Goal: Transaction & Acquisition: Purchase product/service

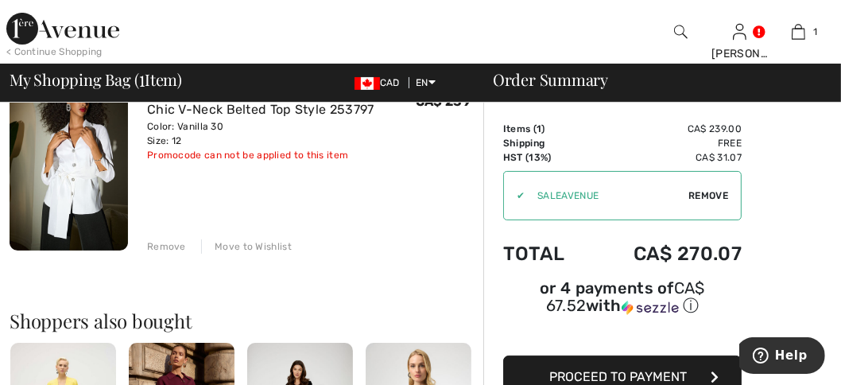
scroll to position [154, 0]
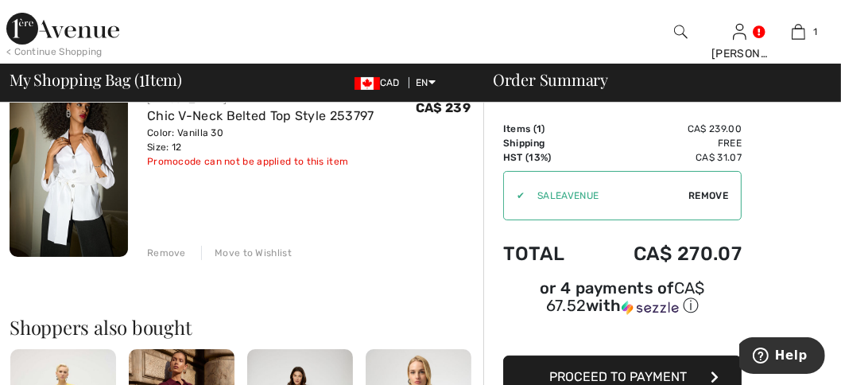
click at [713, 374] on icon "button" at bounding box center [715, 377] width 8 height 13
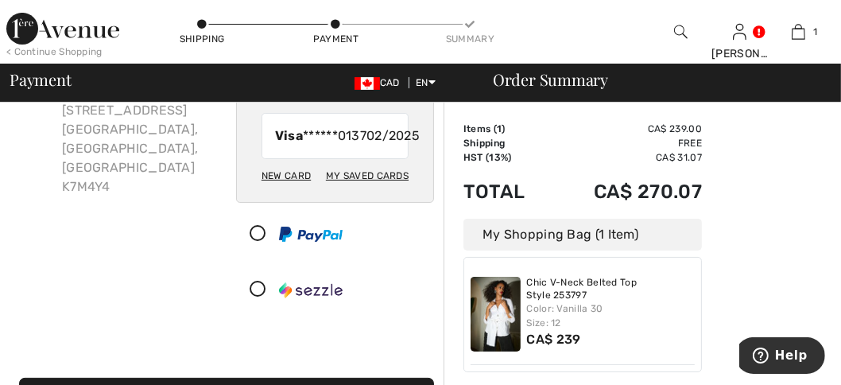
scroll to position [142, 0]
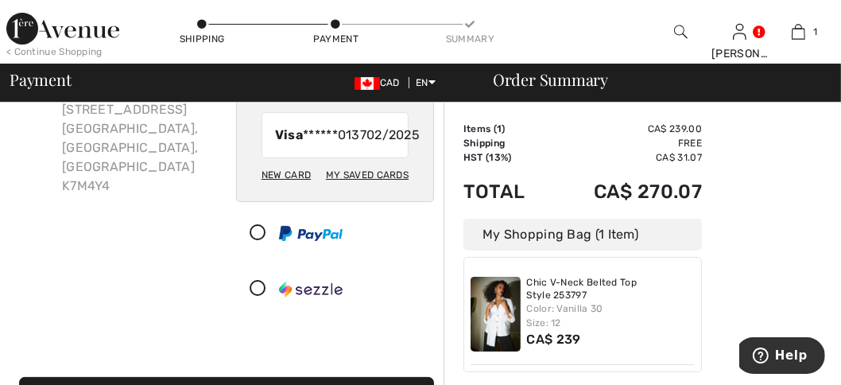
click at [287, 188] on div "New Card" at bounding box center [286, 174] width 49 height 27
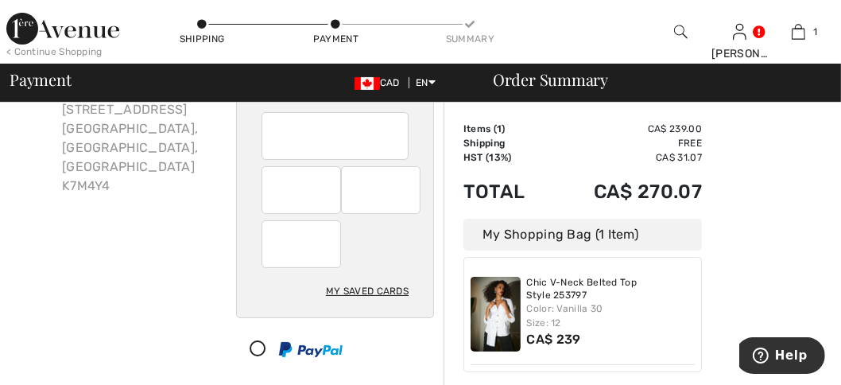
click at [624, 127] on td "CA$ 239.00" at bounding box center [626, 129] width 152 height 14
click at [410, 196] on div at bounding box center [381, 190] width 80 height 48
radio input "true"
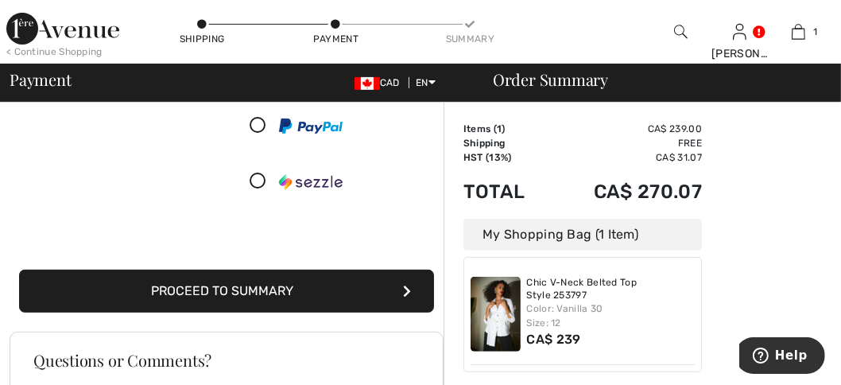
scroll to position [364, 0]
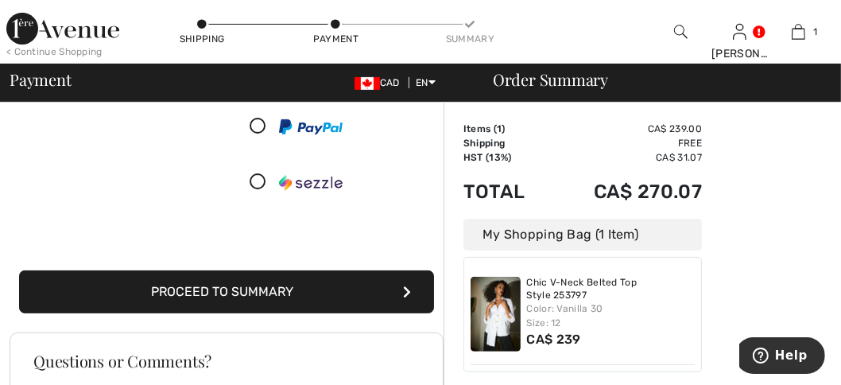
click at [275, 281] on button "Proceed to Summary" at bounding box center [226, 291] width 415 height 43
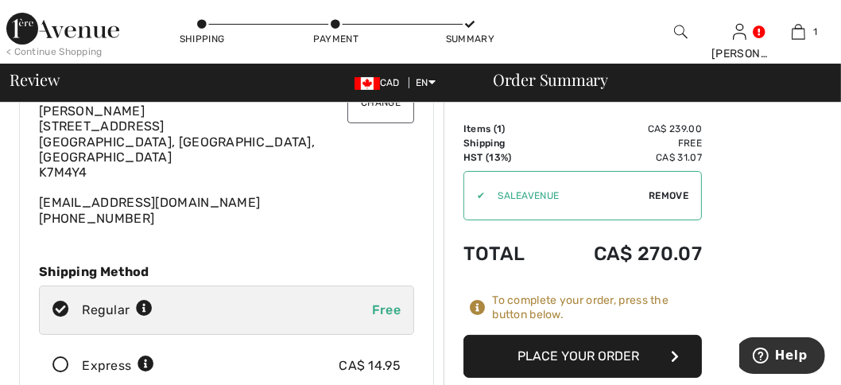
scroll to position [91, 0]
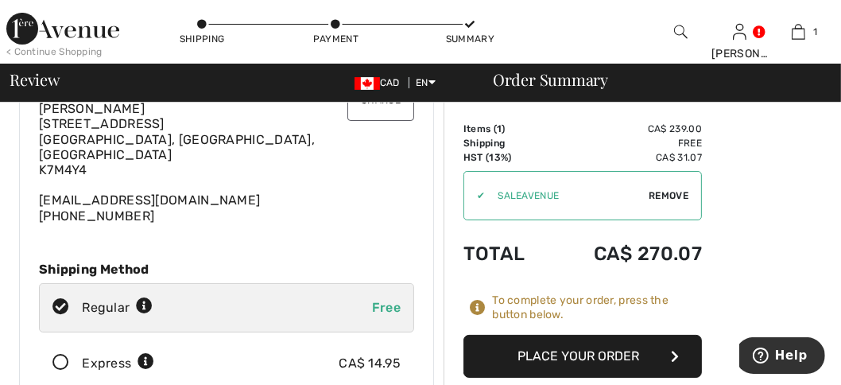
click at [677, 359] on icon "button" at bounding box center [675, 356] width 8 height 13
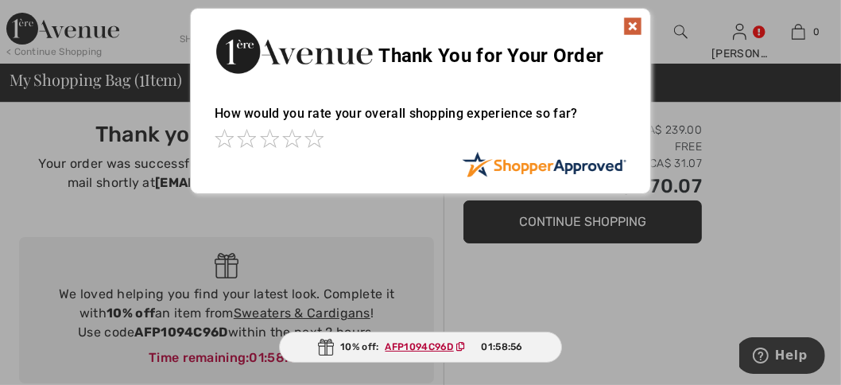
click at [635, 29] on img at bounding box center [633, 26] width 19 height 19
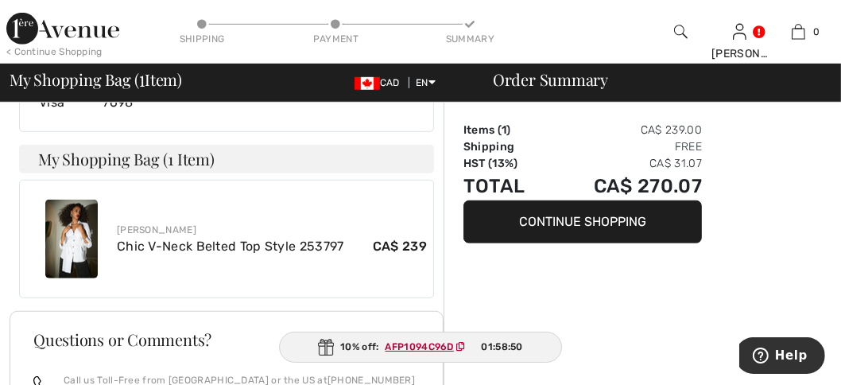
scroll to position [772, 0]
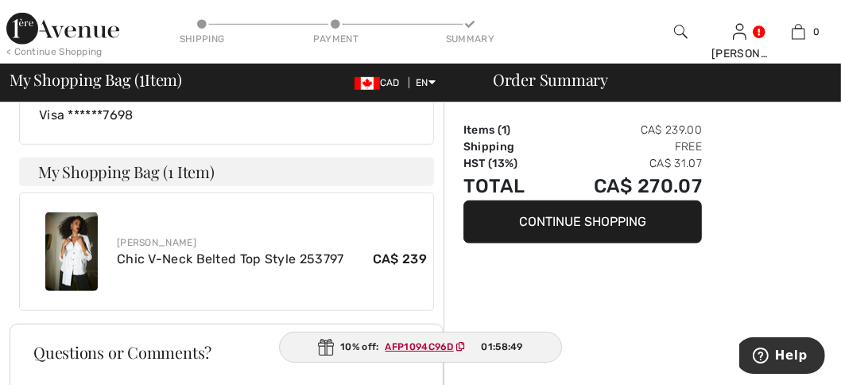
click at [79, 216] on img at bounding box center [71, 251] width 52 height 79
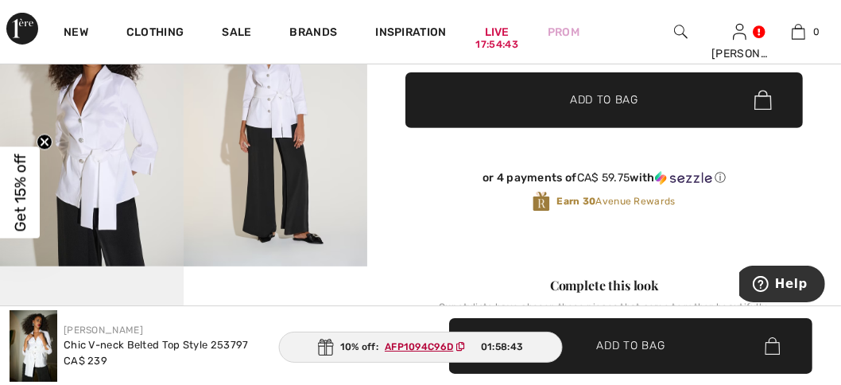
scroll to position [457, 0]
